Goal: Feedback & Contribution: Leave review/rating

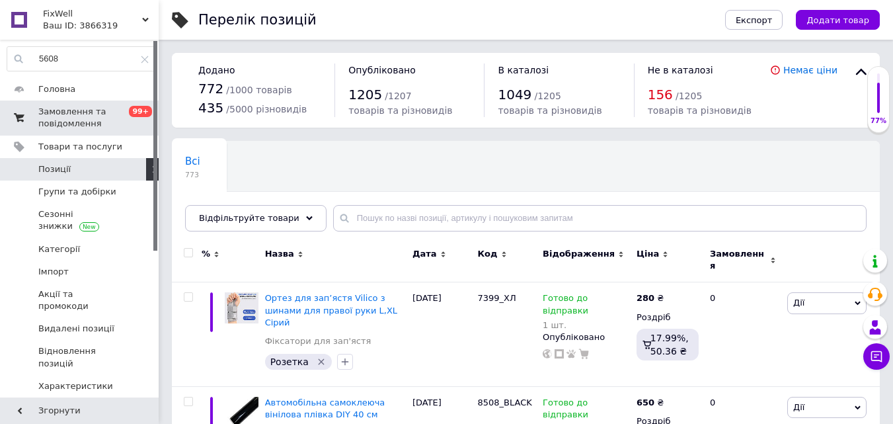
click at [68, 117] on span "Замовлення та повідомлення" at bounding box center [80, 118] width 84 height 24
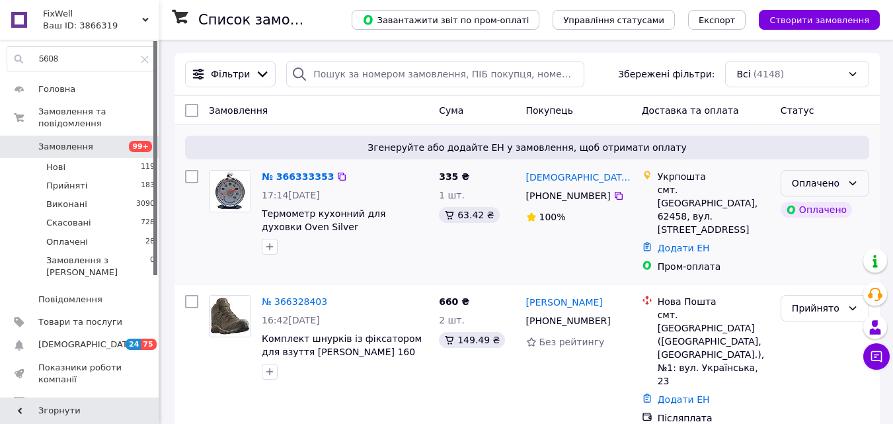
click at [848, 180] on icon at bounding box center [852, 183] width 11 height 11
click at [814, 213] on li "Прийнято" at bounding box center [824, 212] width 87 height 24
click at [249, 194] on img at bounding box center [230, 191] width 41 height 41
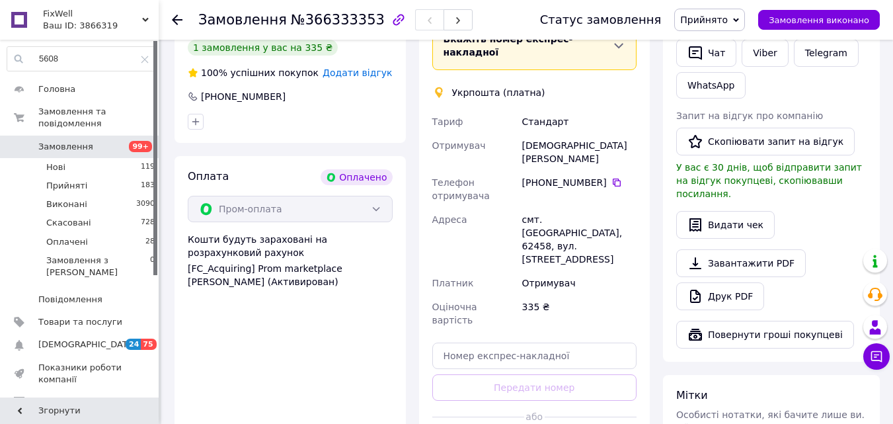
scroll to position [445, 0]
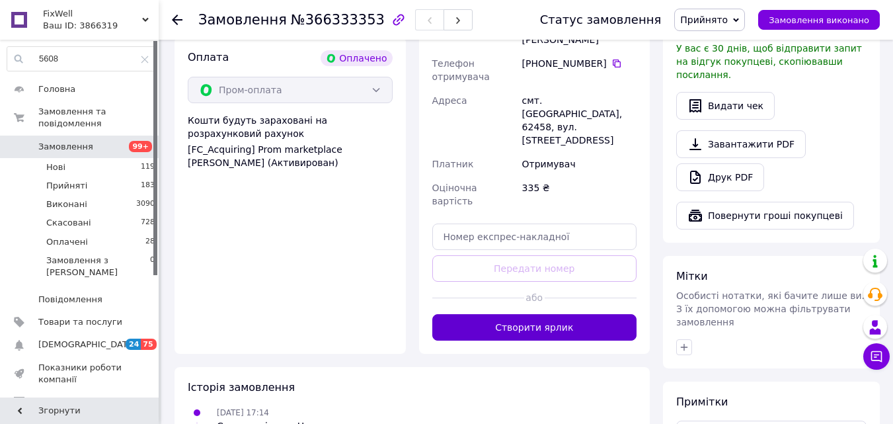
click at [533, 314] on button "Створити ярлик" at bounding box center [534, 327] width 205 height 26
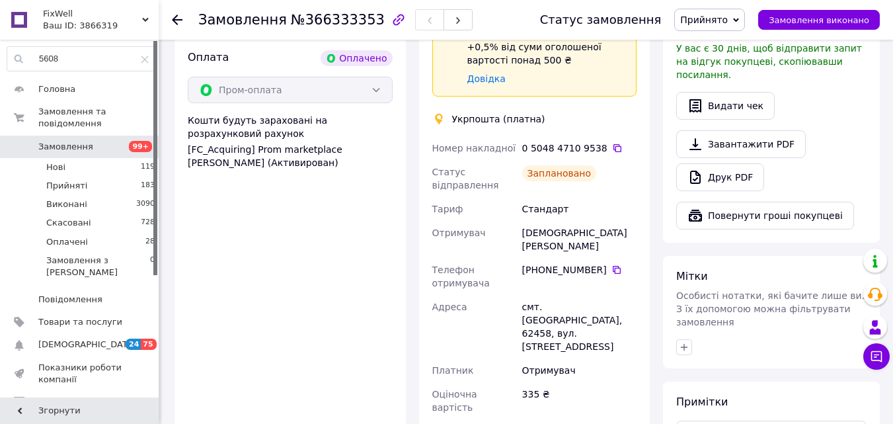
click at [180, 25] on div at bounding box center [177, 19] width 11 height 13
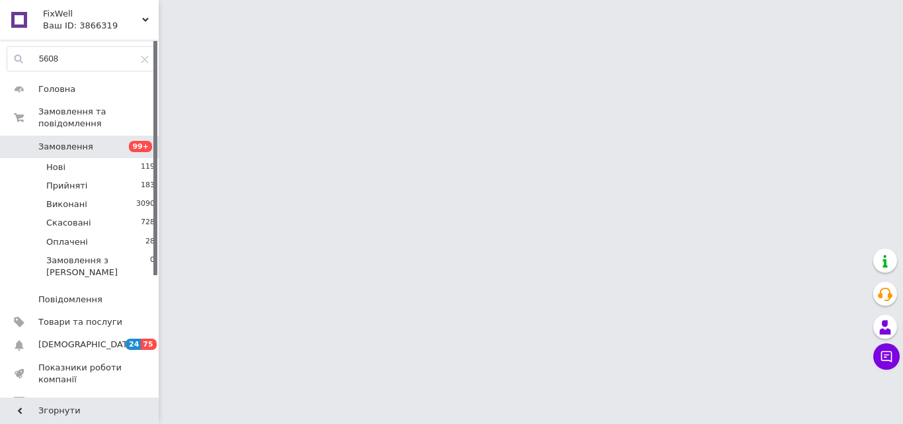
click at [69, 396] on span "Відгуки" at bounding box center [80, 402] width 84 height 12
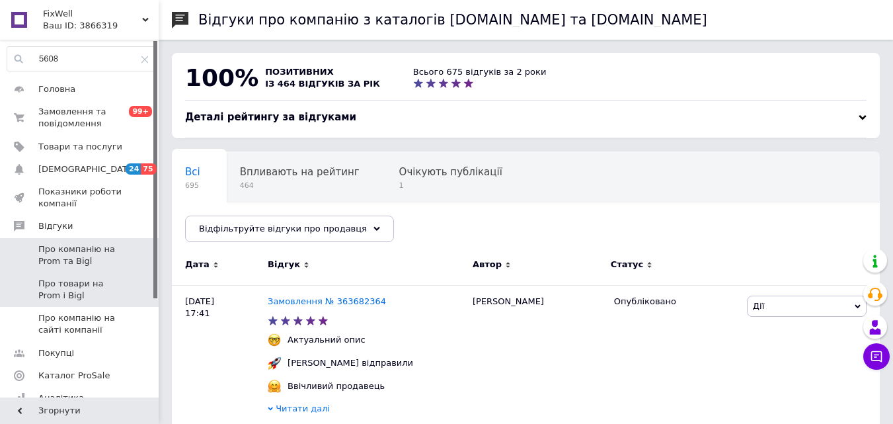
click at [69, 289] on span "Про товари на Prom і Bigl" at bounding box center [80, 290] width 84 height 24
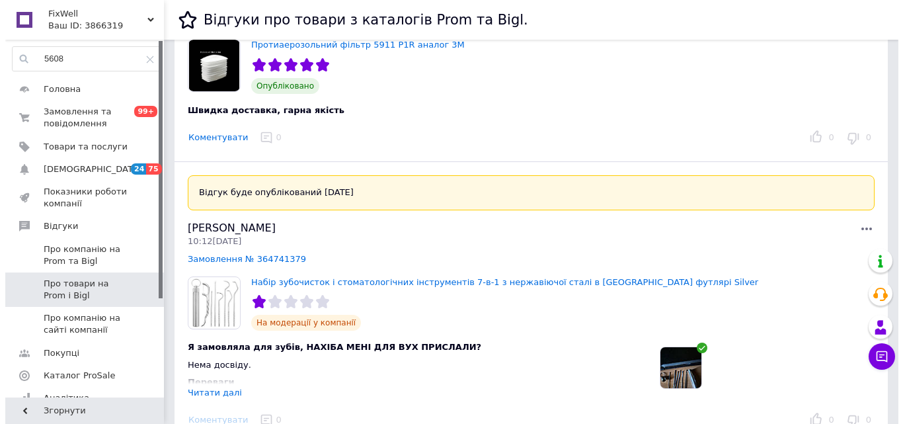
scroll to position [397, 0]
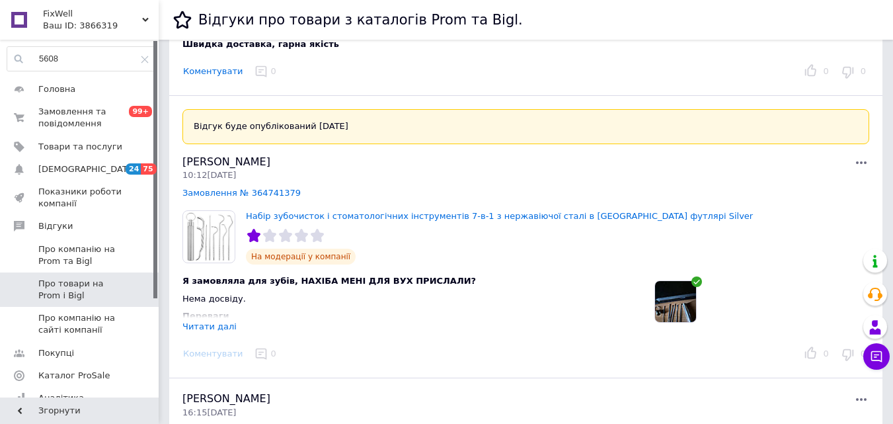
click at [685, 306] on img at bounding box center [675, 301] width 41 height 41
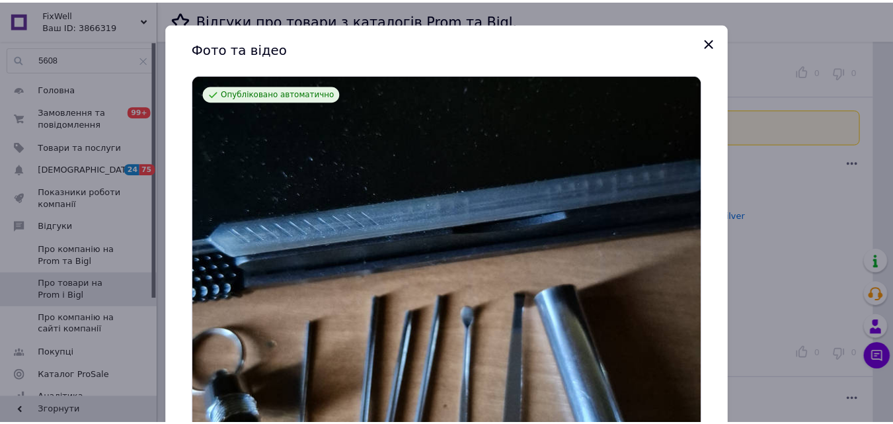
scroll to position [0, 0]
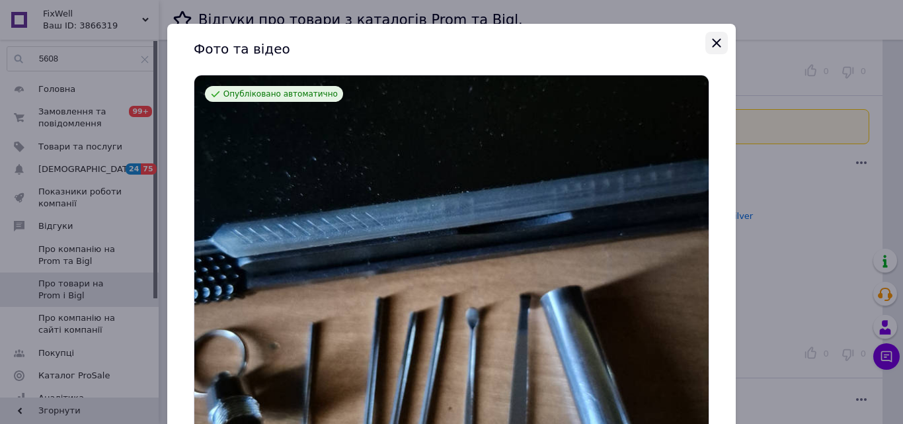
click at [723, 45] on button "Закрыть" at bounding box center [716, 43] width 22 height 22
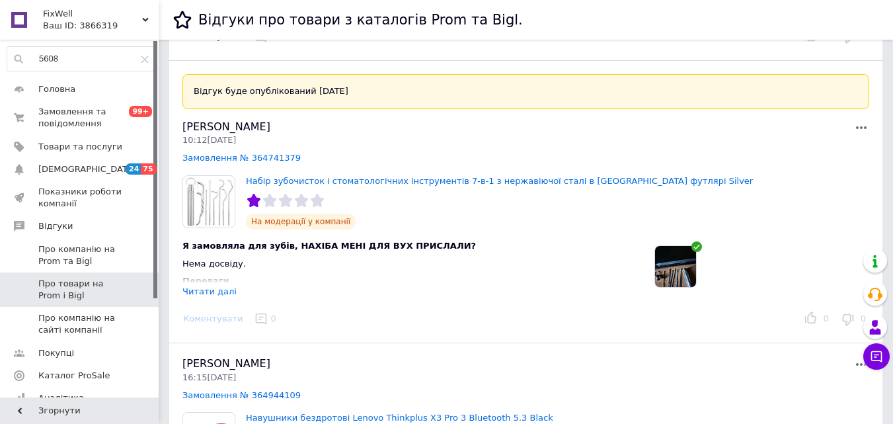
scroll to position [463, 0]
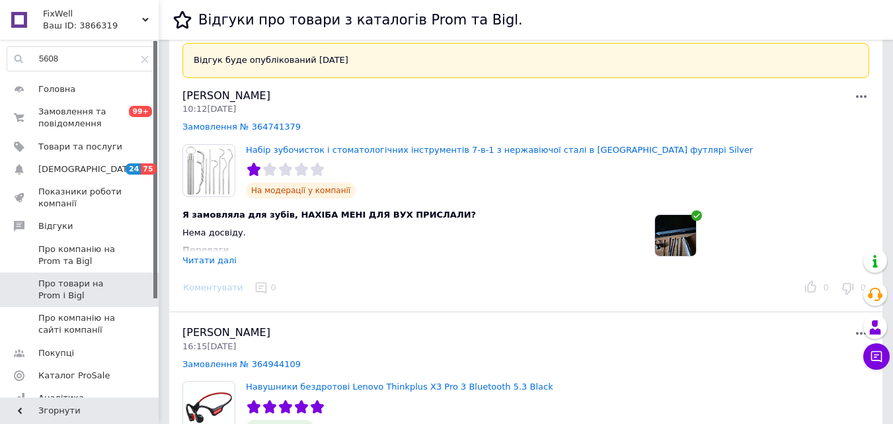
click at [211, 256] on div "Читати далі" at bounding box center [209, 260] width 54 height 10
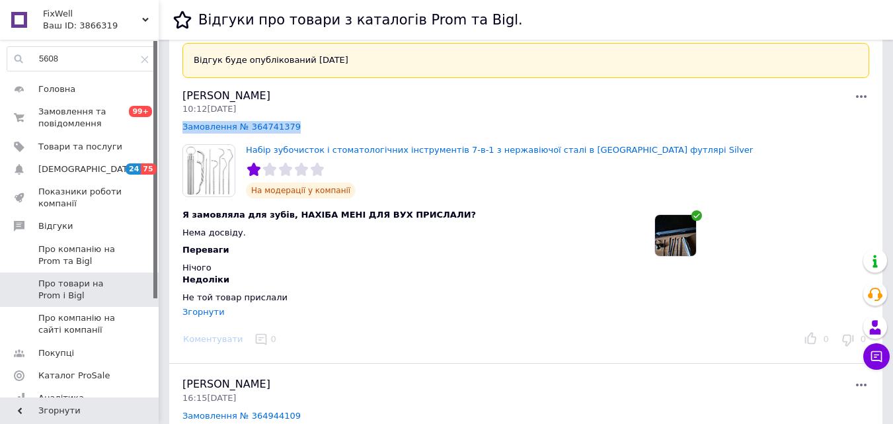
drag, startPoint x: 295, startPoint y: 128, endPoint x: 182, endPoint y: 127, distance: 113.0
click at [182, 127] on div "Відгук буде опублікований [DATE] [PERSON_NAME] 10:12[DATE] Замовлення № 3647413…" at bounding box center [525, 197] width 713 height 334
copy link "Замовлення № 364741379"
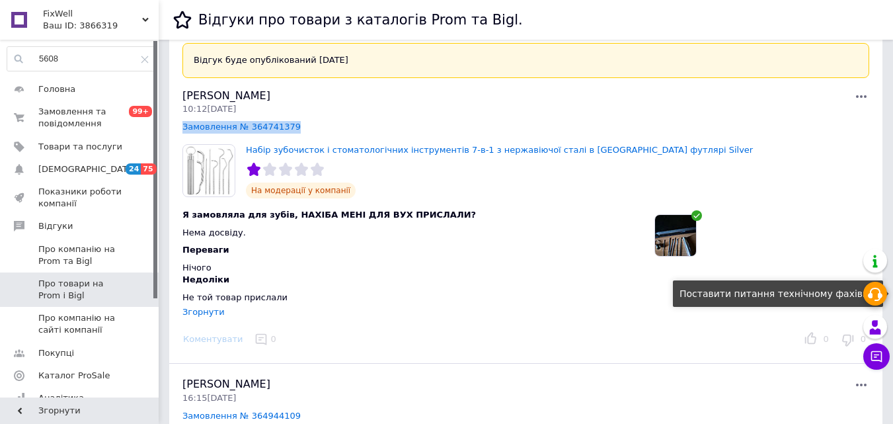
click at [879, 297] on use at bounding box center [875, 294] width 15 height 13
click at [841, 110] on div at bounding box center [698, 111] width 344 height 45
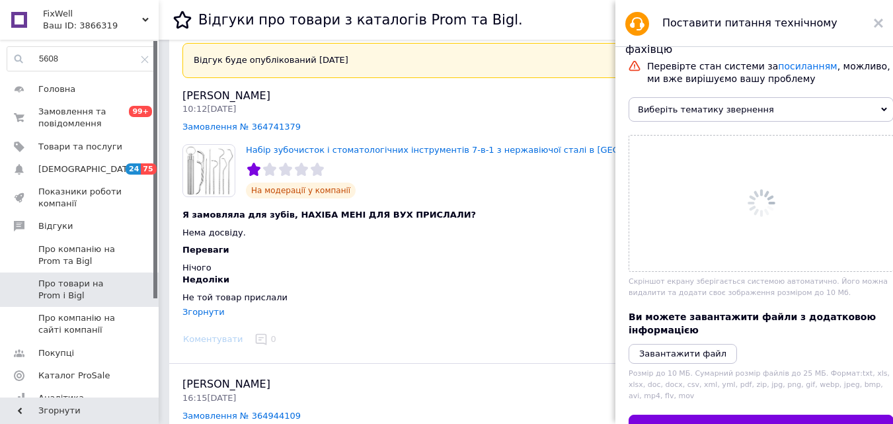
click at [881, 109] on icon at bounding box center [884, 109] width 6 height 6
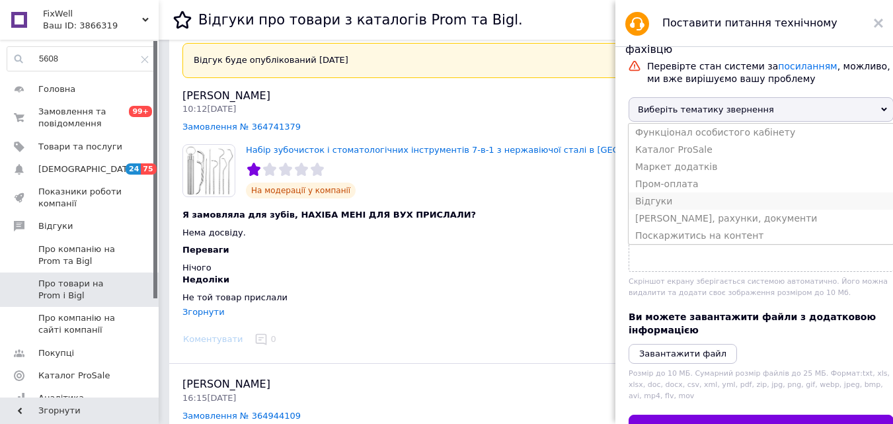
click at [658, 210] on li "Відгуки" at bounding box center [761, 200] width 265 height 17
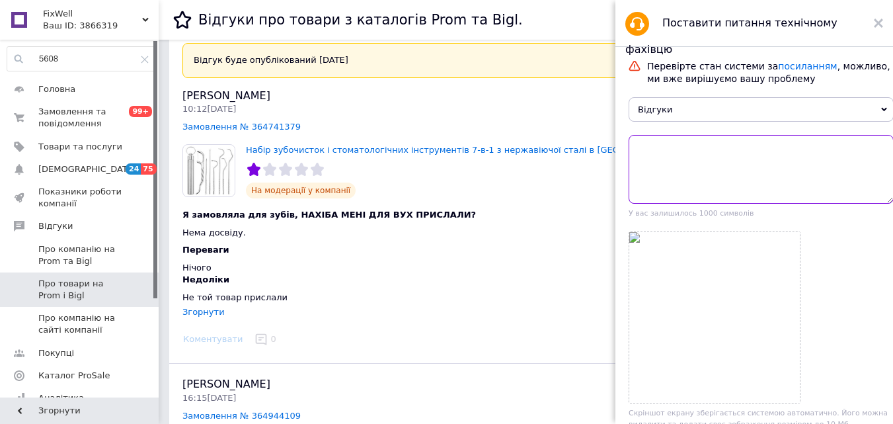
click at [673, 164] on textarea at bounding box center [761, 169] width 265 height 69
paste textarea "Замовлення № 364741379"
click at [634, 152] on textarea "Замовлення № 364741379" at bounding box center [761, 169] width 265 height 69
click at [822, 161] on textarea "Відгук до Замовлення № 364741379" at bounding box center [761, 169] width 265 height 69
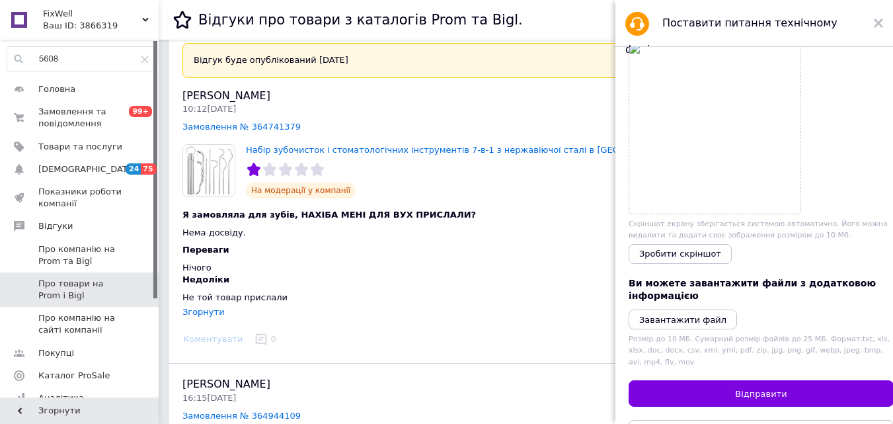
scroll to position [264, 0]
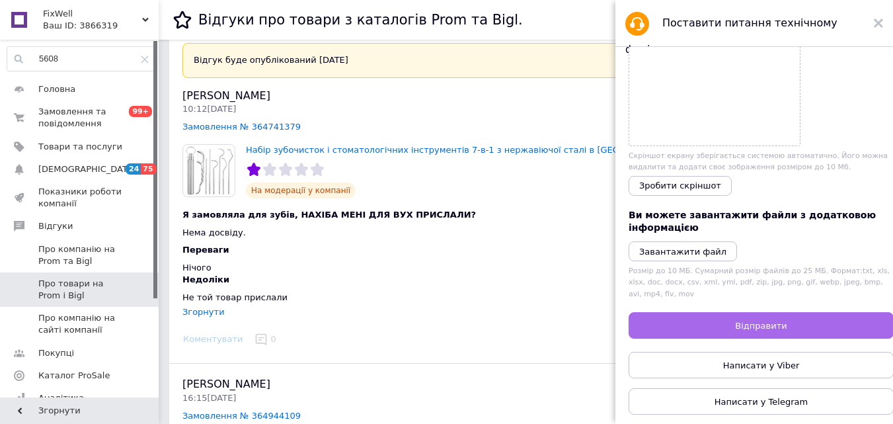
type textarea "Відгук до Замовлення № 364741379, проблема не в товарі. Прошу видалити, оскільк…"
click at [768, 327] on span "Відправити" at bounding box center [761, 326] width 52 height 10
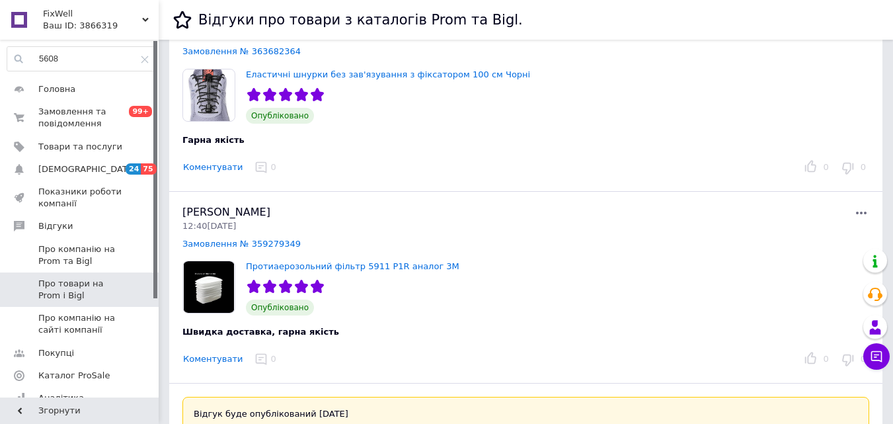
scroll to position [132, 0]
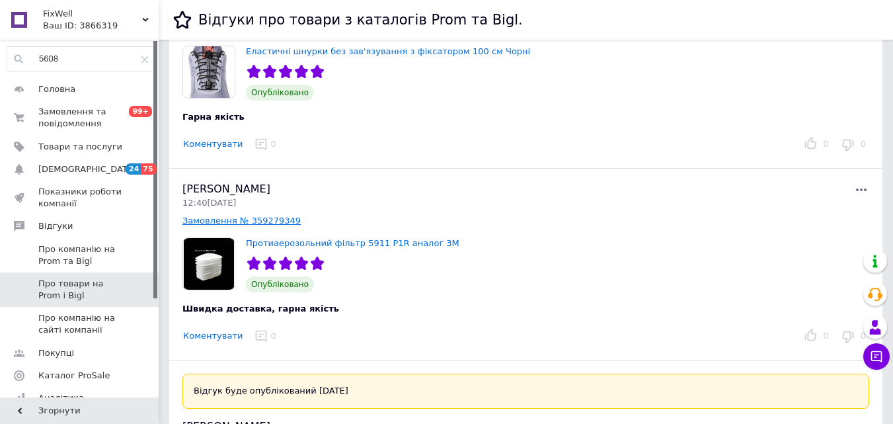
click at [277, 221] on link "Замовлення № 359279349" at bounding box center [241, 220] width 118 height 10
